Goal: Task Accomplishment & Management: Complete application form

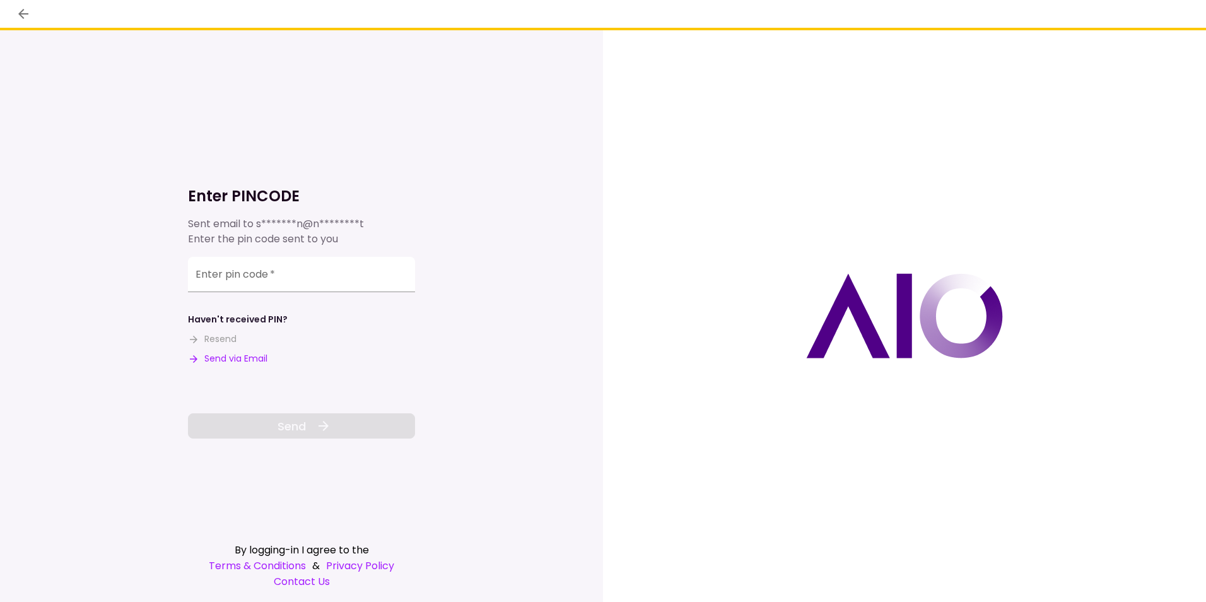
click at [236, 355] on button "Send via Email" at bounding box center [227, 358] width 79 height 13
click at [216, 278] on input "Enter pin code   *" at bounding box center [301, 274] width 227 height 35
drag, startPoint x: 216, startPoint y: 272, endPoint x: 216, endPoint y: 278, distance: 6.3
click at [216, 278] on input "Enter pin code   *" at bounding box center [301, 276] width 227 height 35
click at [211, 274] on input "Enter pin code   *" at bounding box center [301, 276] width 227 height 35
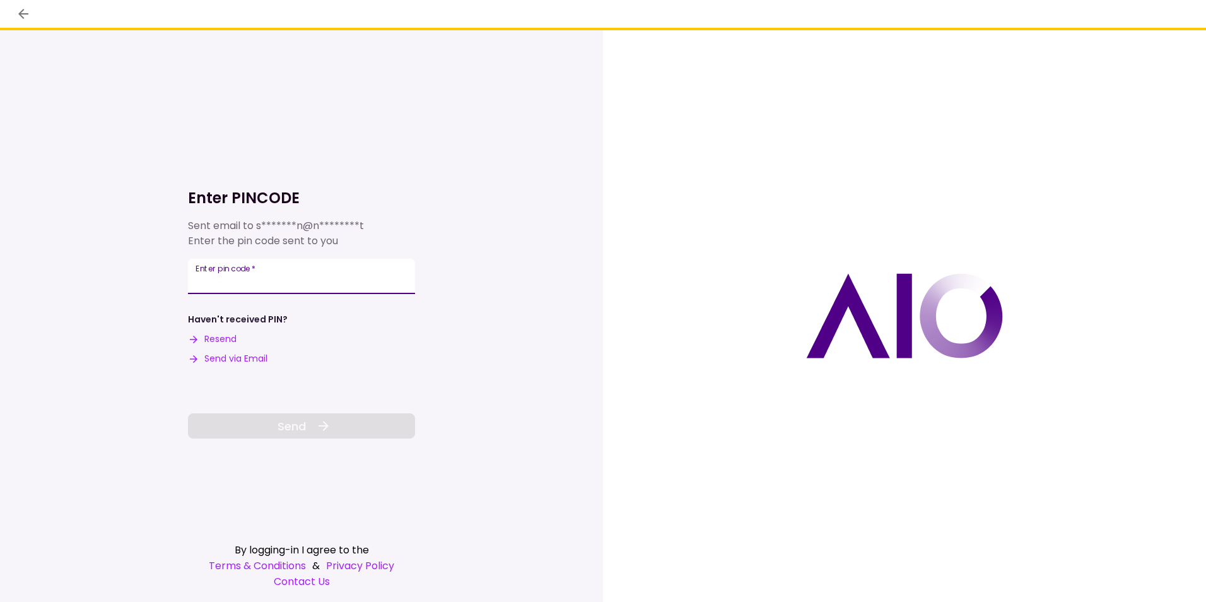
paste input "******"
type input "******"
click at [303, 425] on span "Send" at bounding box center [292, 426] width 28 height 17
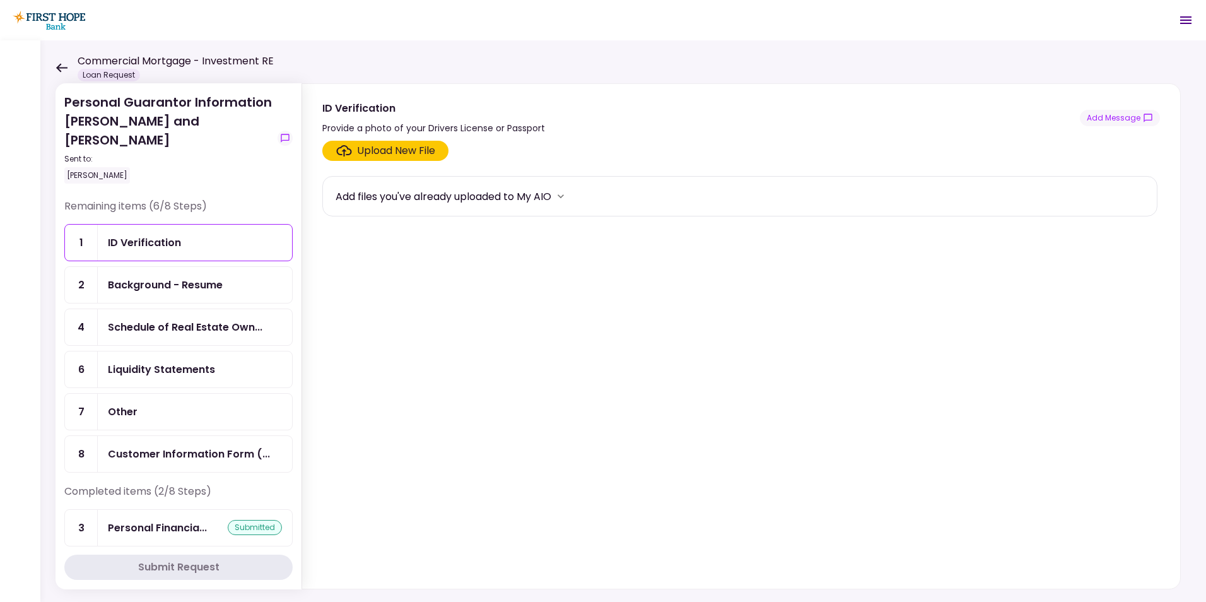
click at [59, 65] on icon at bounding box center [61, 67] width 11 height 9
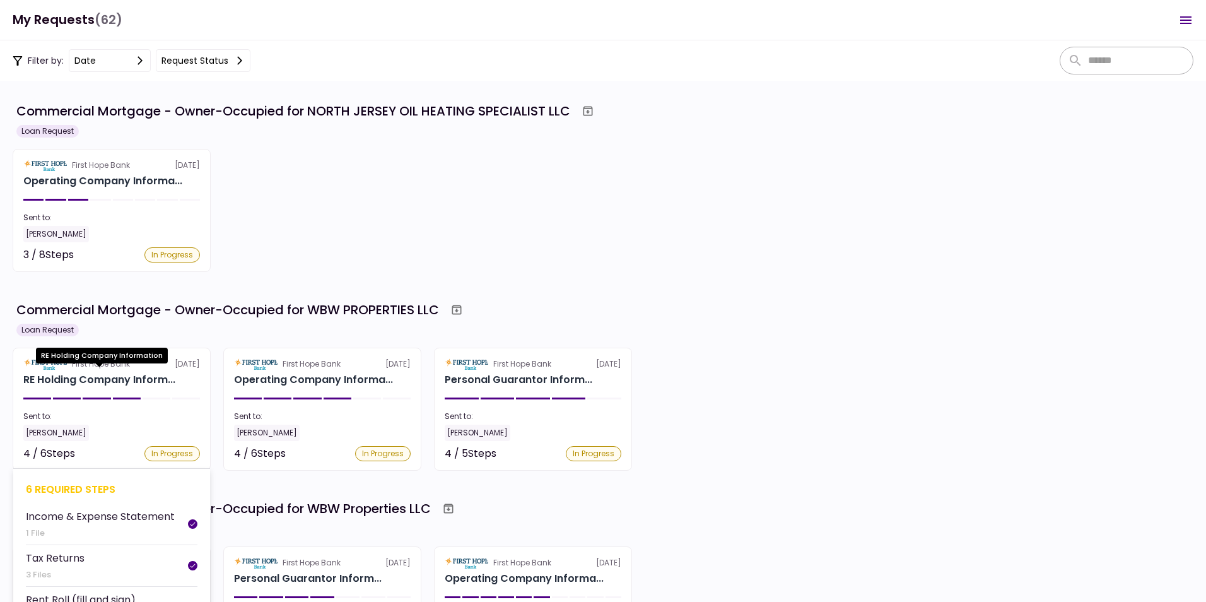
click at [102, 380] on div "RE Holding Company Inform..." at bounding box center [99, 379] width 152 height 15
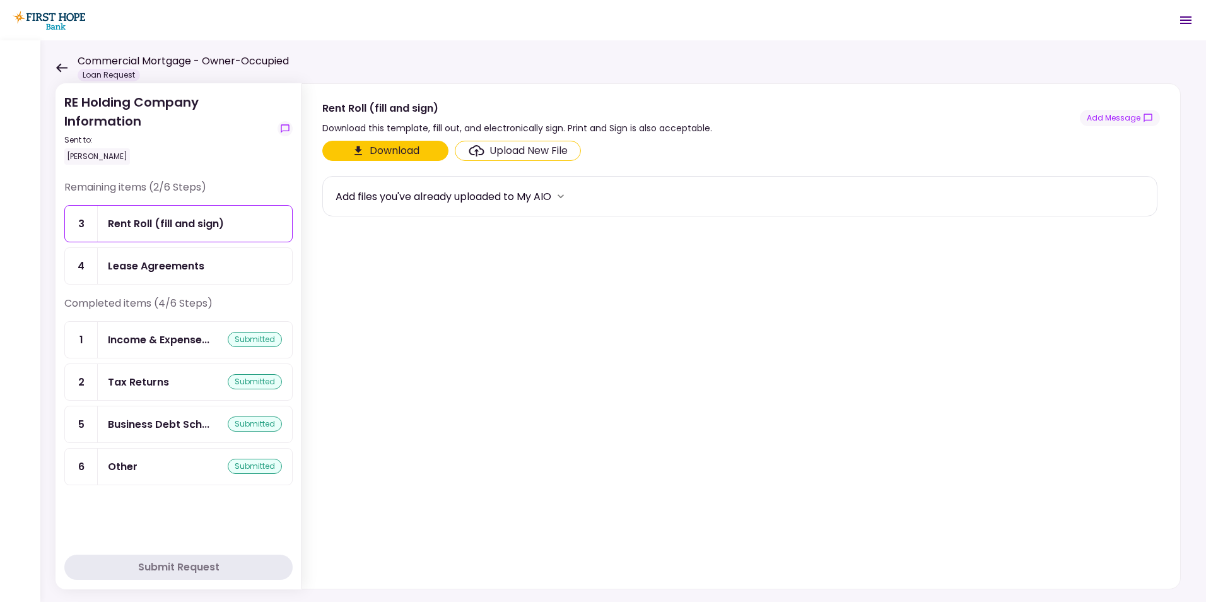
click at [159, 264] on div "Lease Agreements" at bounding box center [156, 266] width 97 height 16
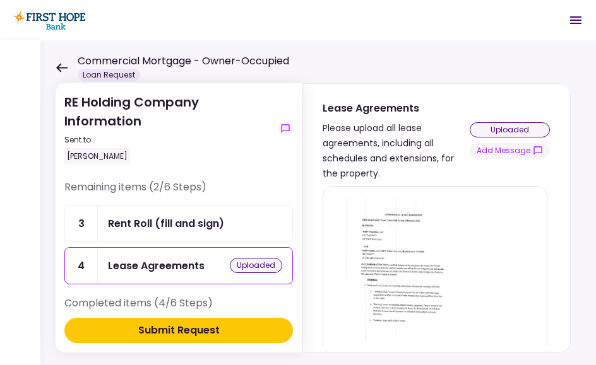
click at [165, 327] on div "Submit Request" at bounding box center [178, 330] width 81 height 15
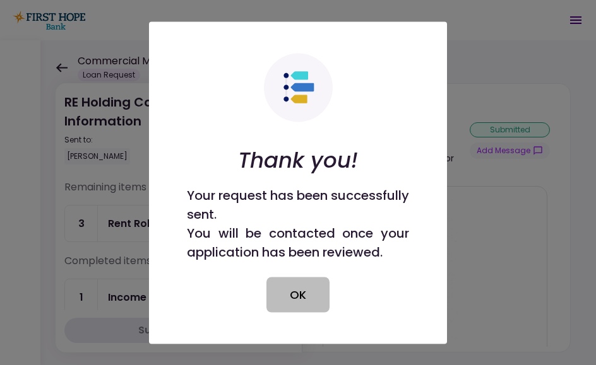
click at [300, 288] on button "OK" at bounding box center [297, 294] width 63 height 35
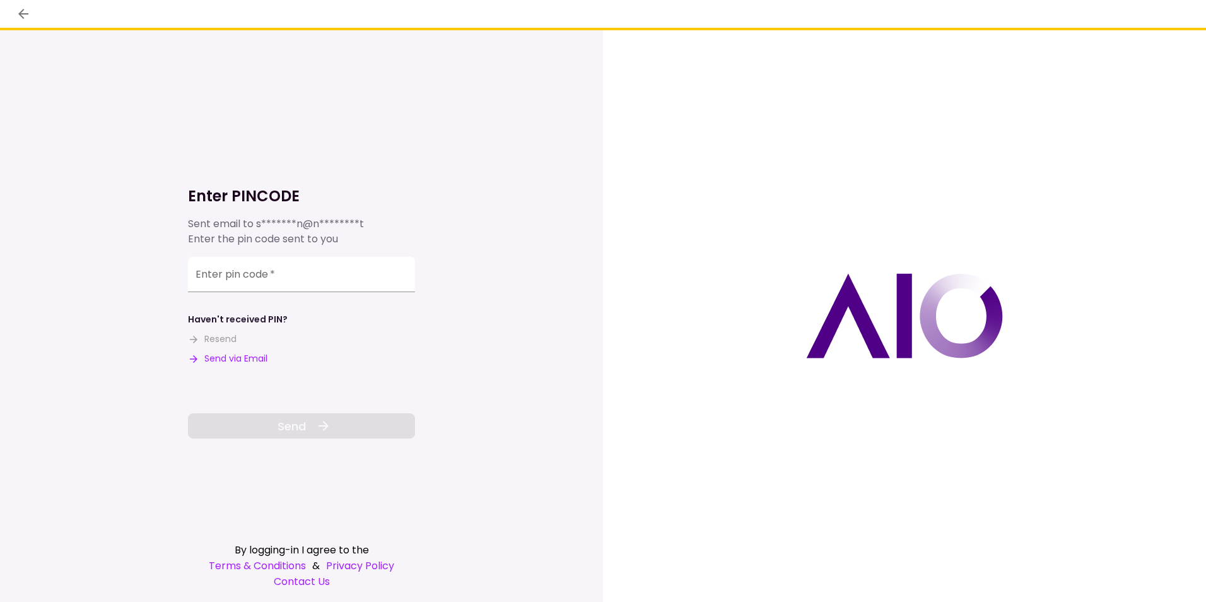
click at [236, 355] on button "Send via Email" at bounding box center [227, 358] width 79 height 13
click at [204, 280] on input "Enter pin code   *" at bounding box center [301, 274] width 227 height 35
paste input "******"
type input "******"
click at [304, 426] on span "Send" at bounding box center [292, 426] width 28 height 17
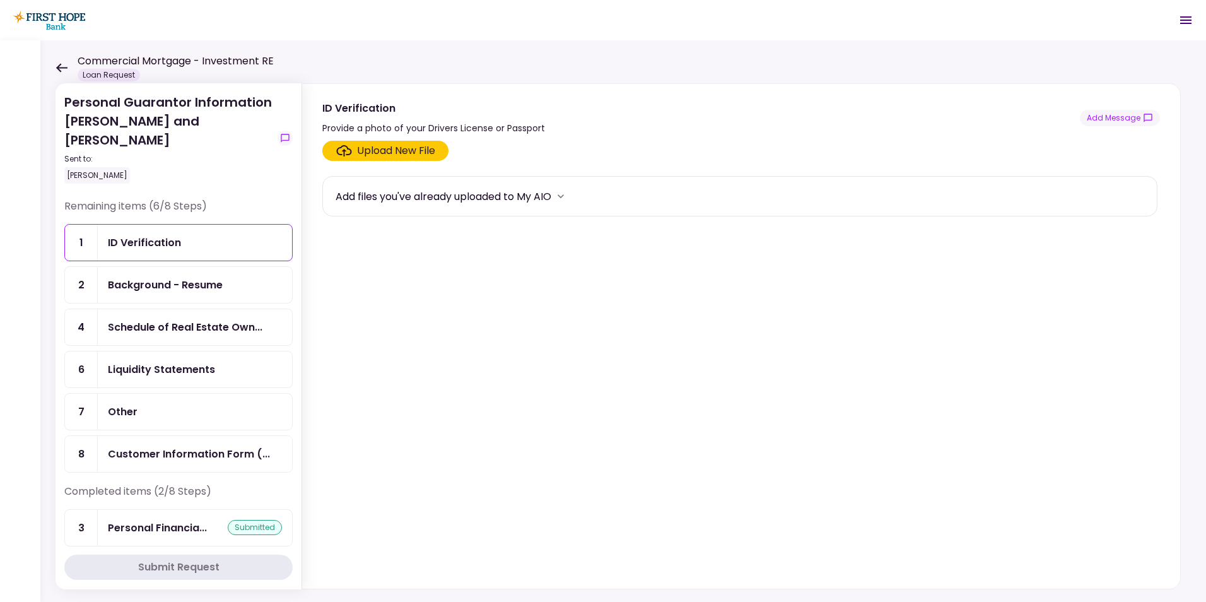
click at [62, 69] on icon at bounding box center [62, 67] width 12 height 9
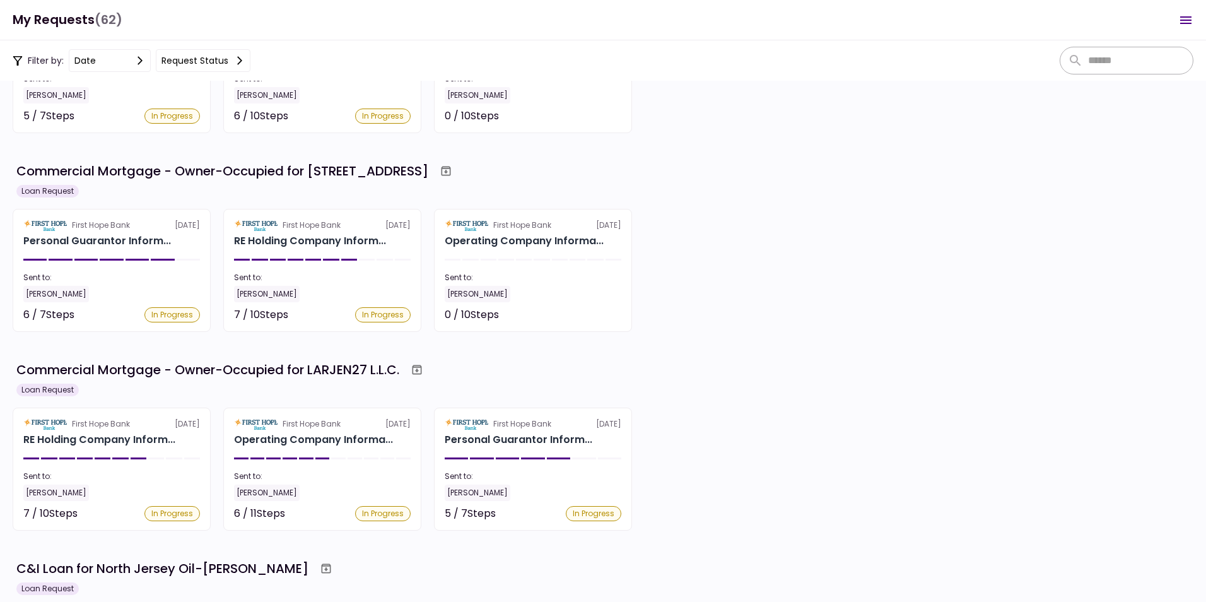
scroll to position [757, 0]
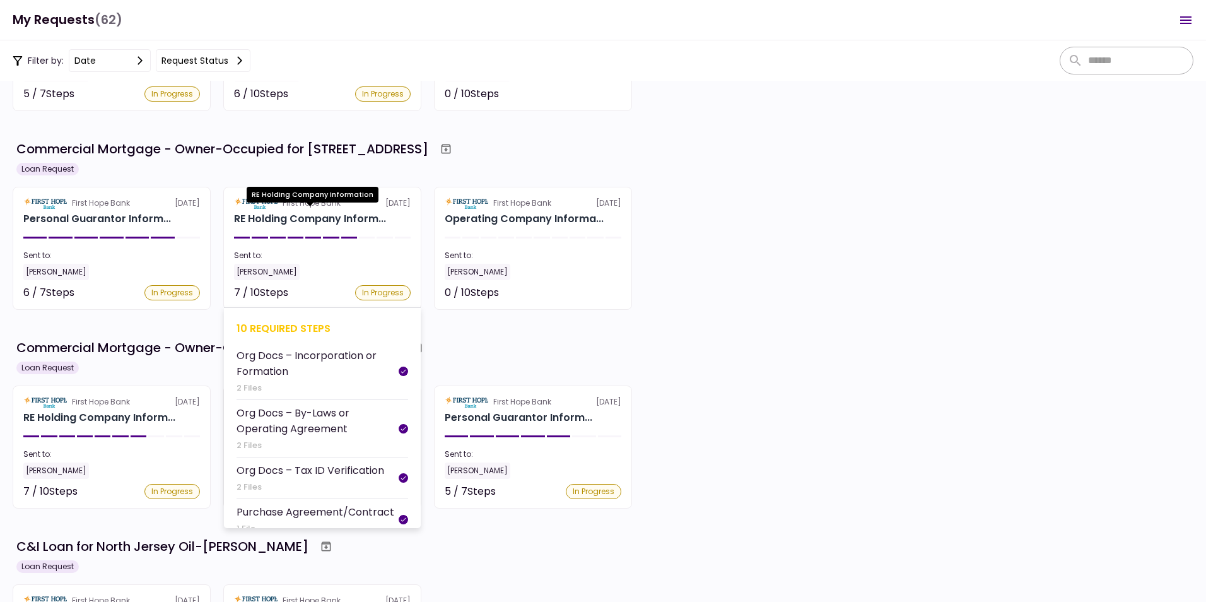
click at [300, 216] on div "RE Holding Company Inform..." at bounding box center [310, 218] width 152 height 15
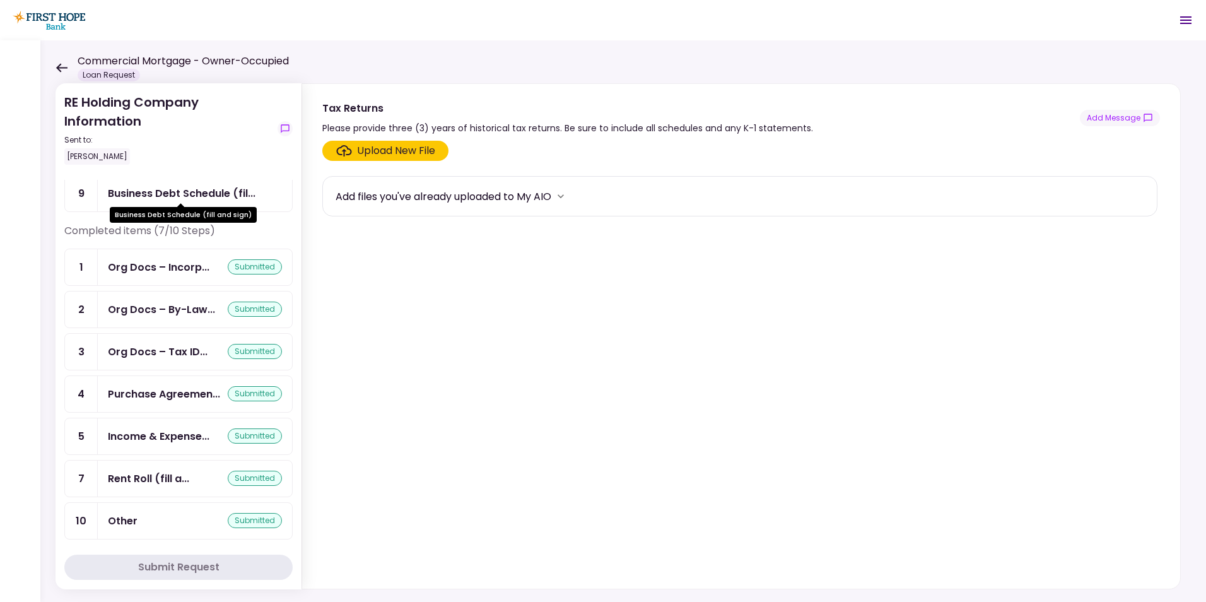
scroll to position [119, 0]
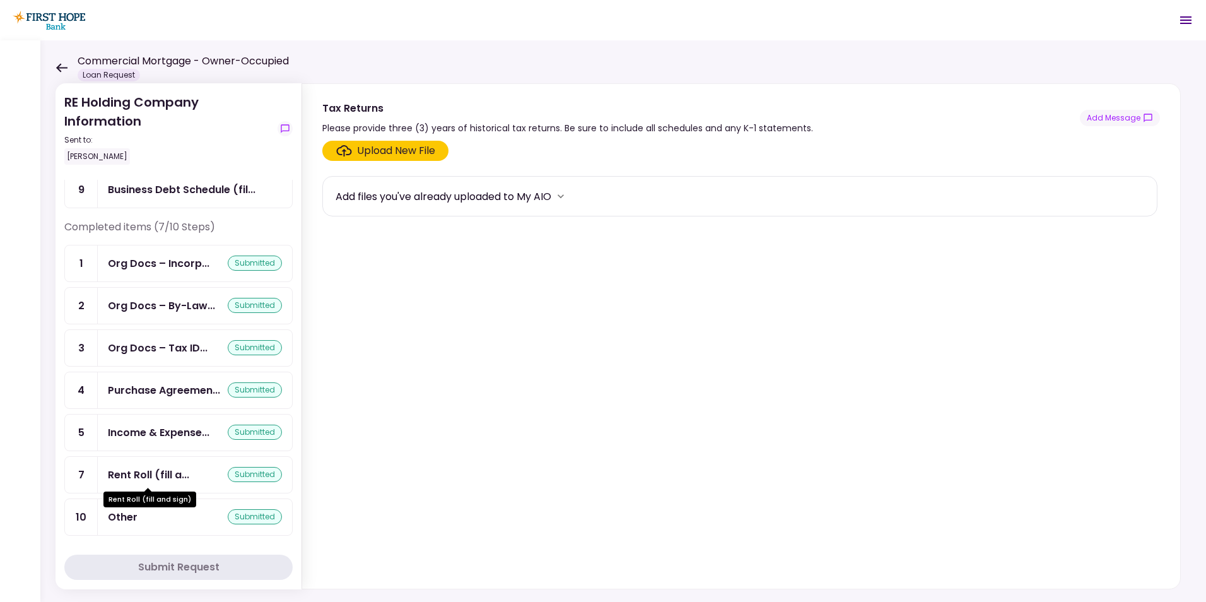
click at [139, 468] on div "Rent Roll (fill a..." at bounding box center [148, 475] width 81 height 16
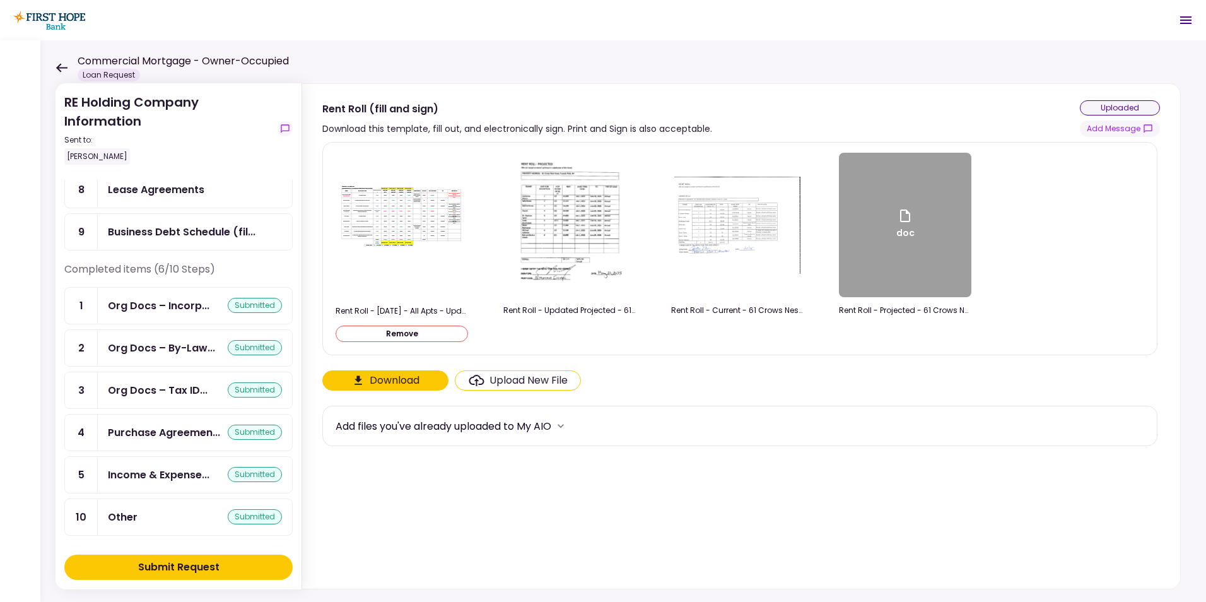
click at [205, 563] on div "Submit Request" at bounding box center [178, 567] width 81 height 15
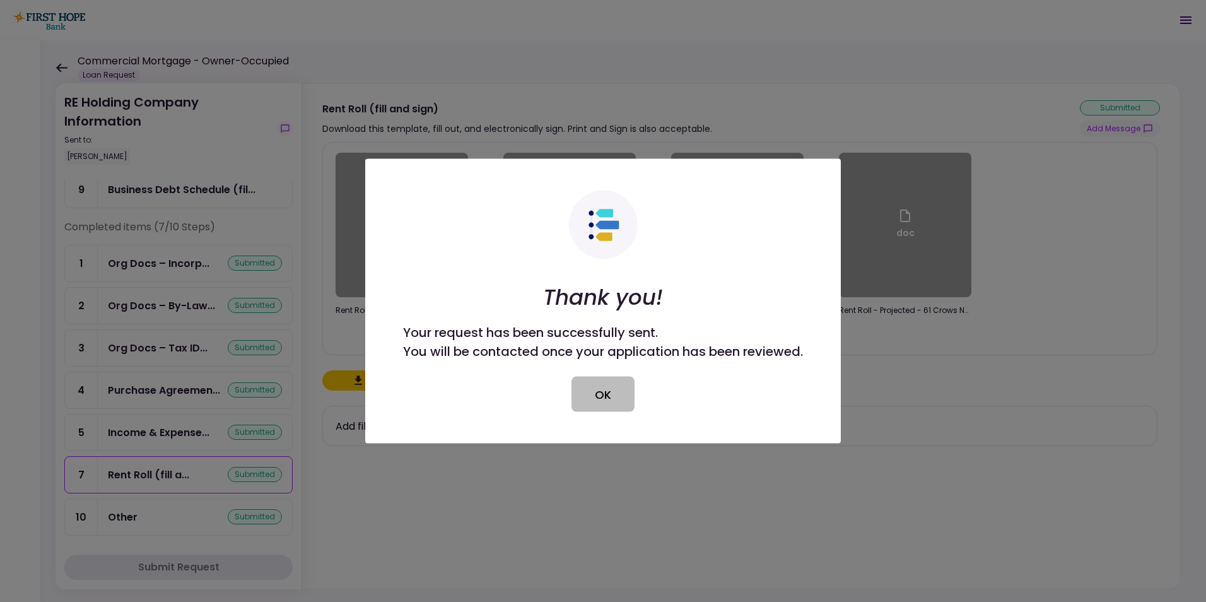
click at [599, 394] on button "OK" at bounding box center [603, 394] width 63 height 35
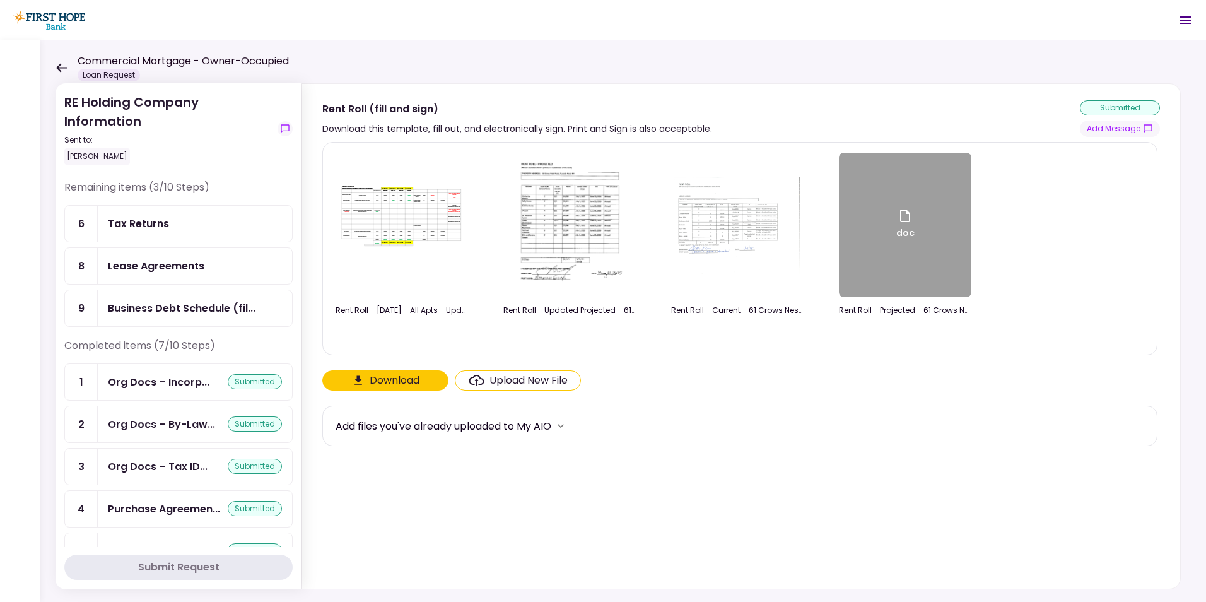
click at [182, 260] on div "Lease Agreements" at bounding box center [156, 266] width 97 height 16
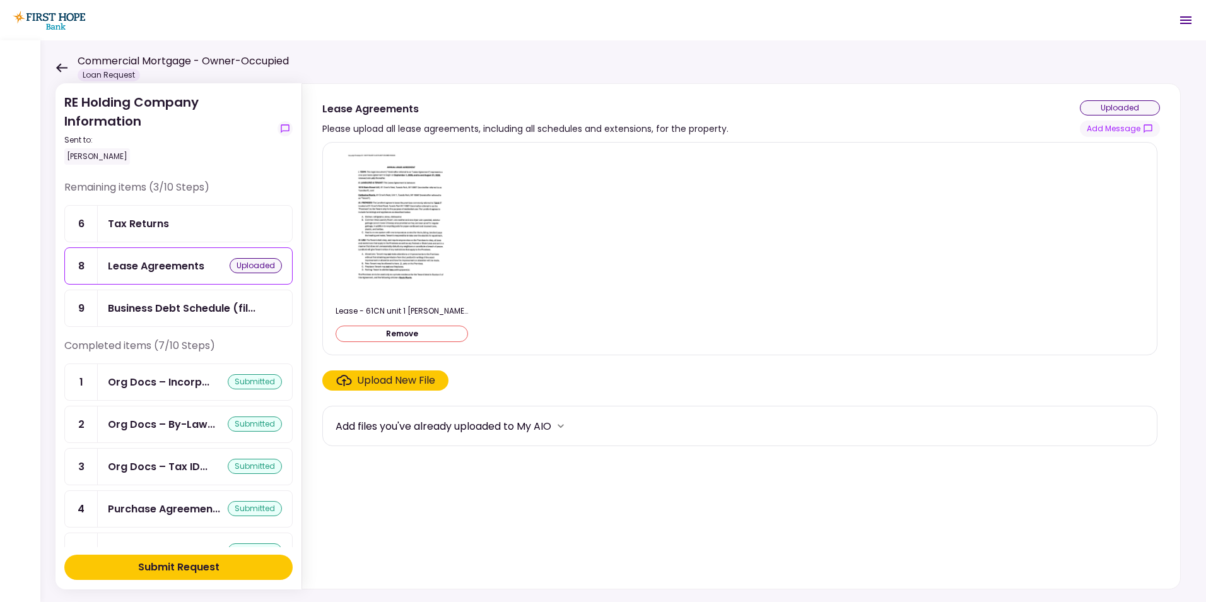
click at [406, 331] on button "Remove" at bounding box center [402, 334] width 132 height 16
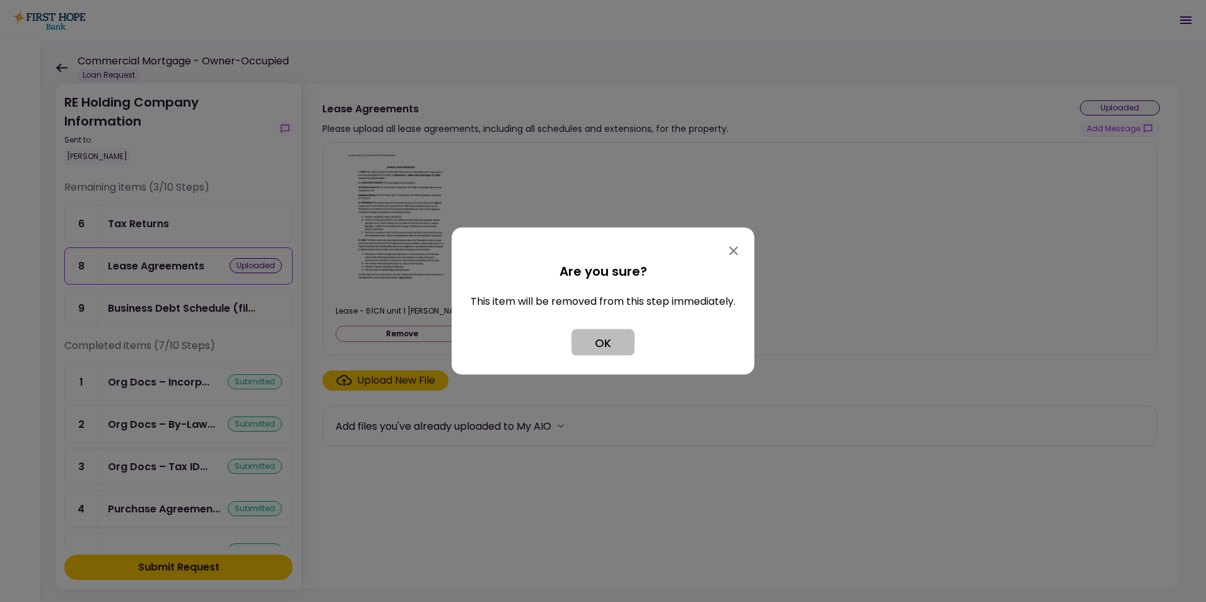
click at [591, 334] on button "OK" at bounding box center [603, 342] width 63 height 26
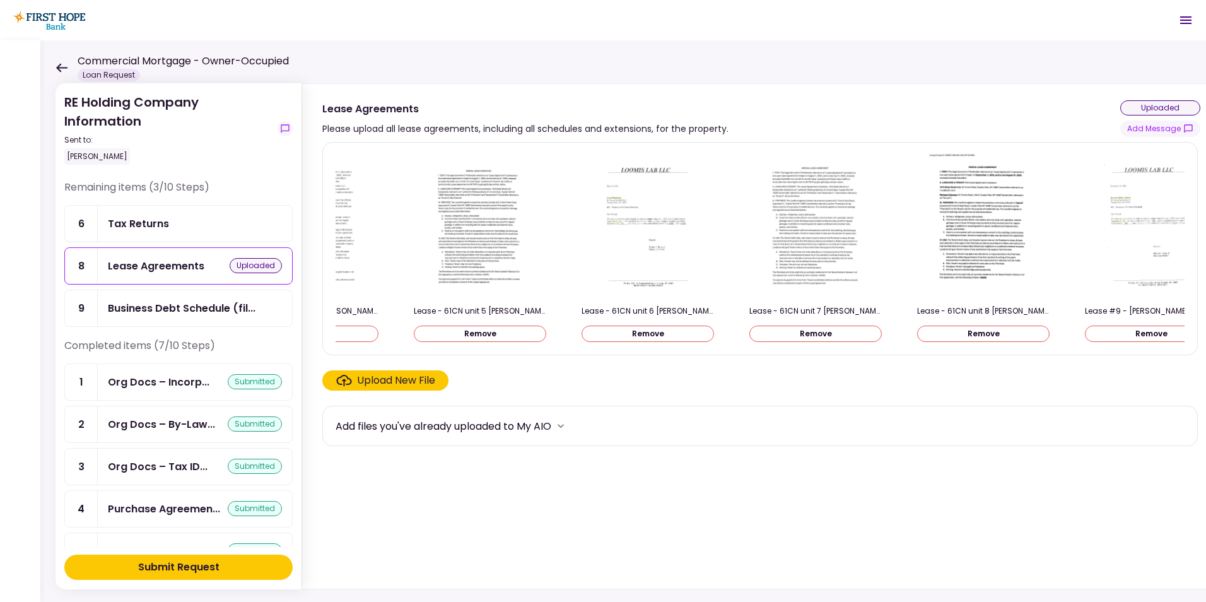
scroll to position [0, 628]
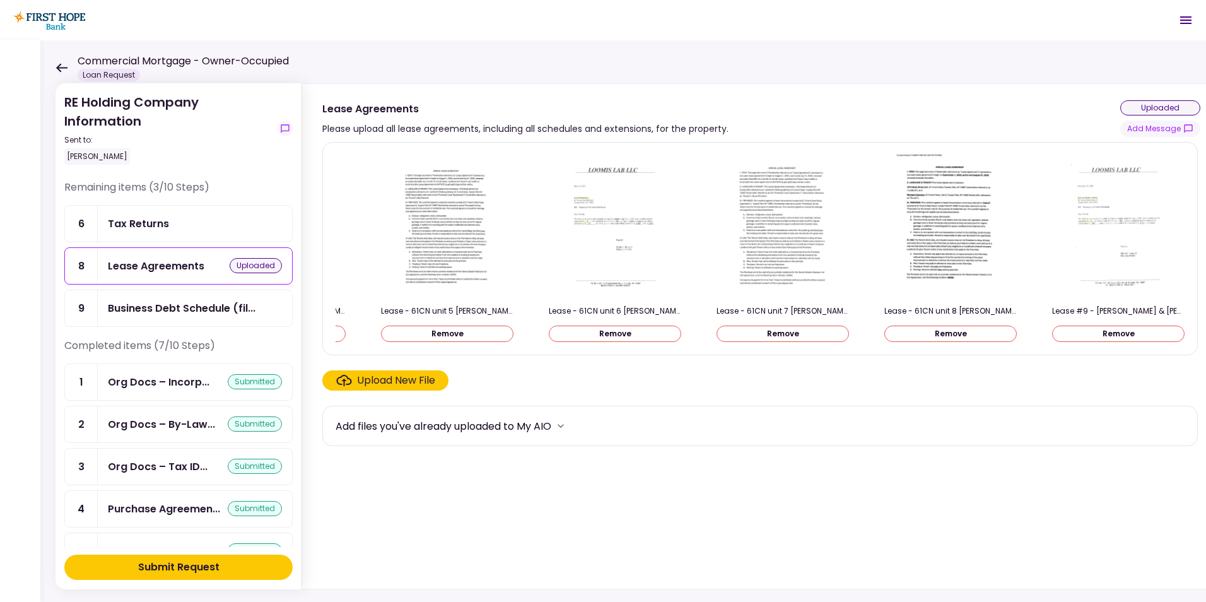
click at [400, 384] on div "Upload New File" at bounding box center [396, 380] width 78 height 15
click at [0, 0] on input "Upload New File" at bounding box center [0, 0] width 0 height 0
click at [172, 563] on div "Submit Request" at bounding box center [178, 567] width 81 height 15
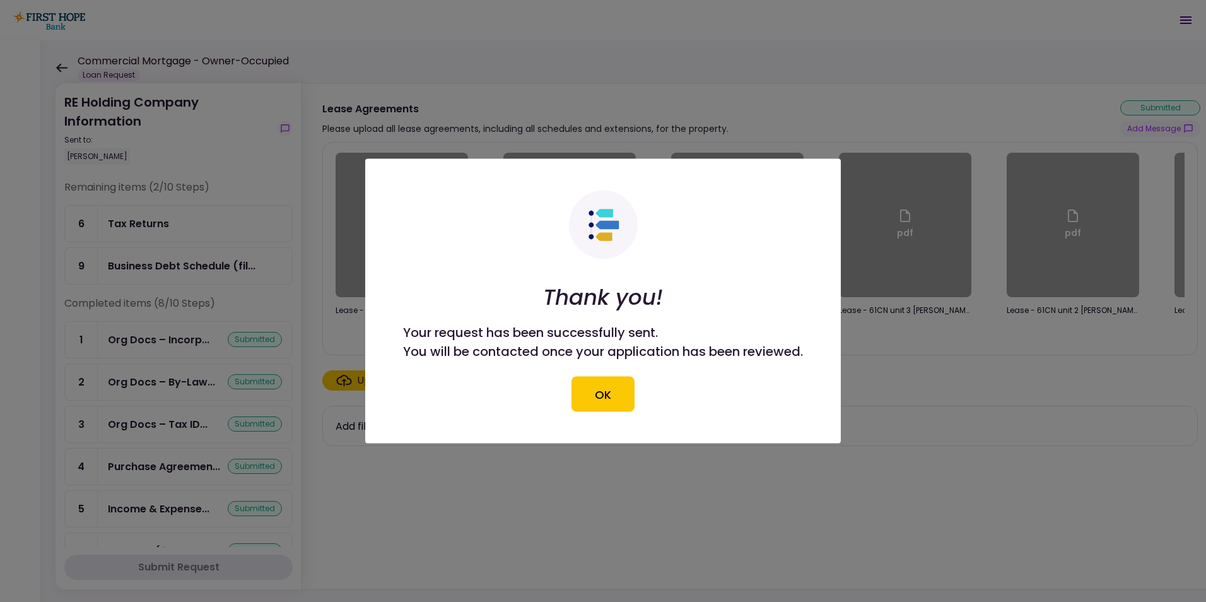
drag, startPoint x: 601, startPoint y: 386, endPoint x: 615, endPoint y: 386, distance: 13.9
click at [601, 386] on button "OK" at bounding box center [603, 394] width 63 height 35
